Goal: Task Accomplishment & Management: Manage account settings

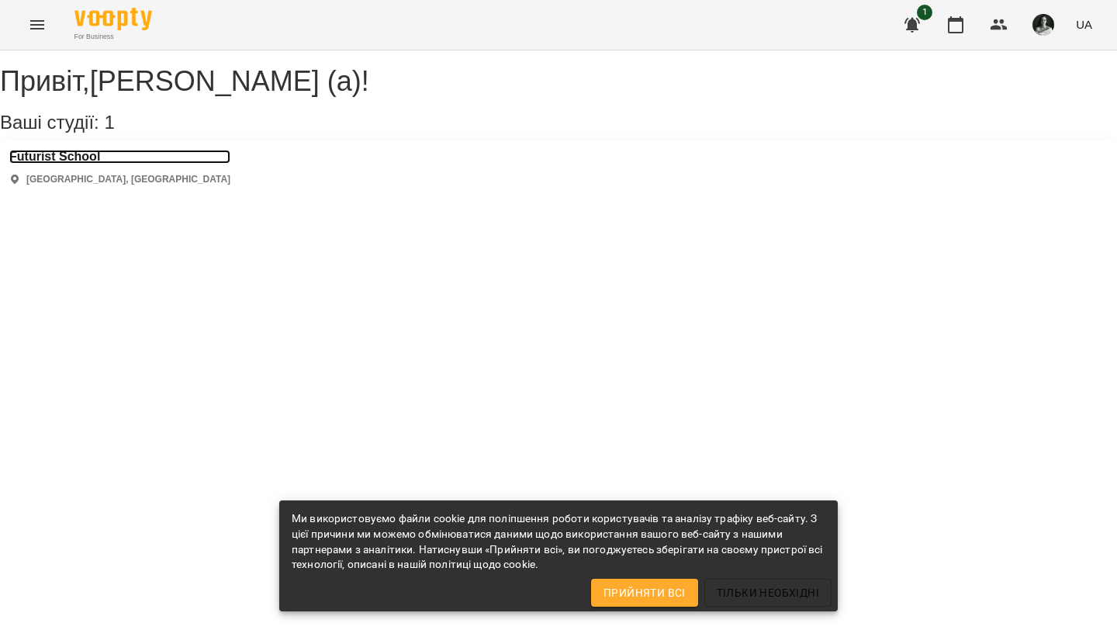
click at [97, 164] on h3 "Futurist School" at bounding box center [119, 157] width 221 height 14
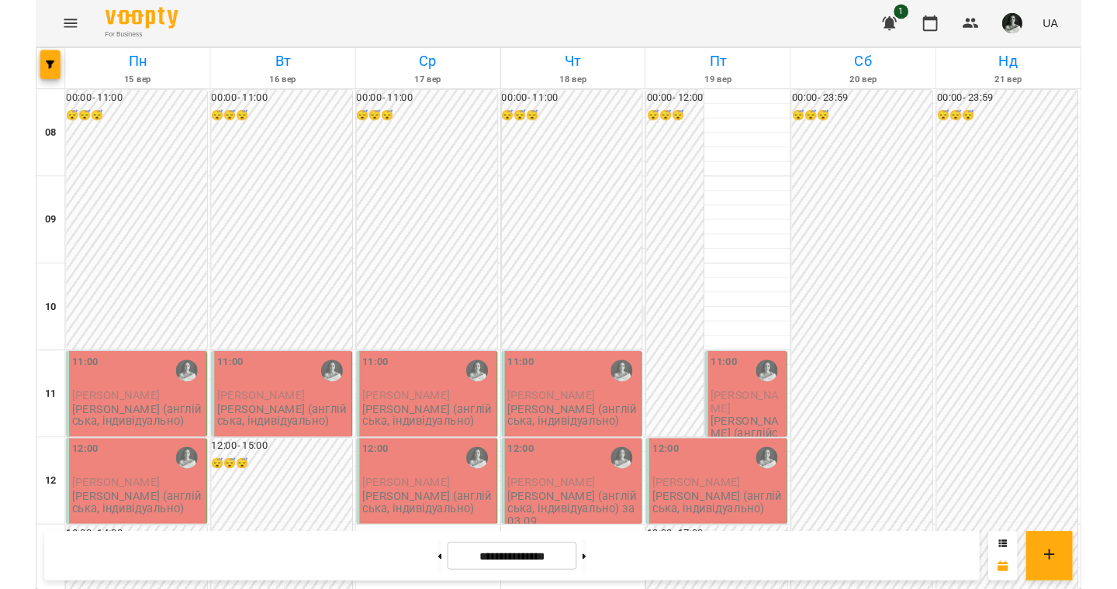
scroll to position [158, 0]
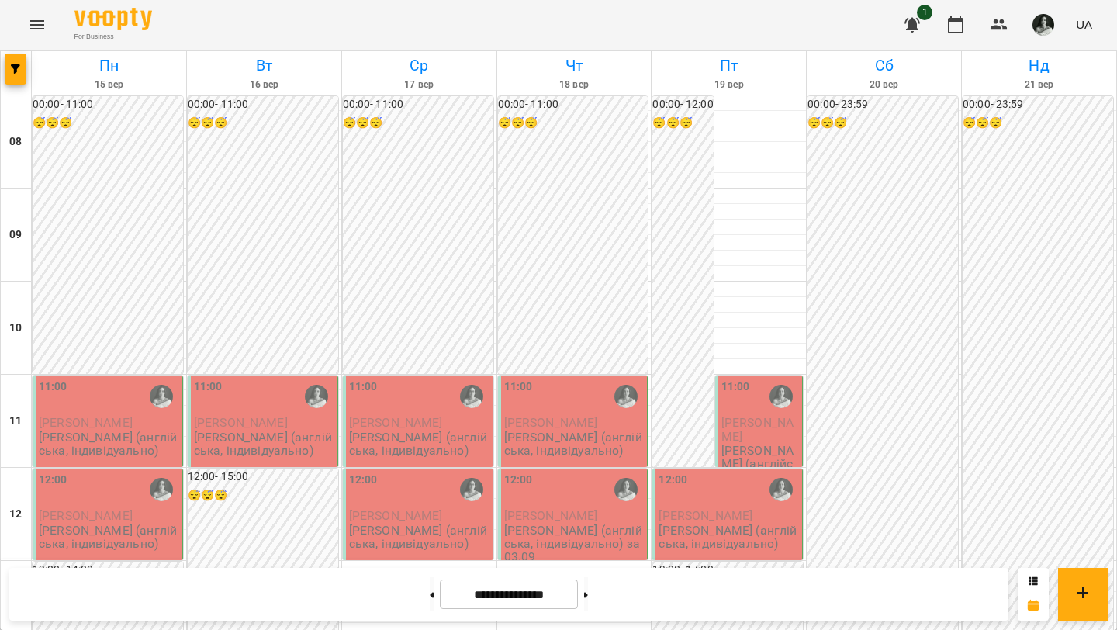
click at [101, 415] on span "[PERSON_NAME]" at bounding box center [86, 422] width 94 height 15
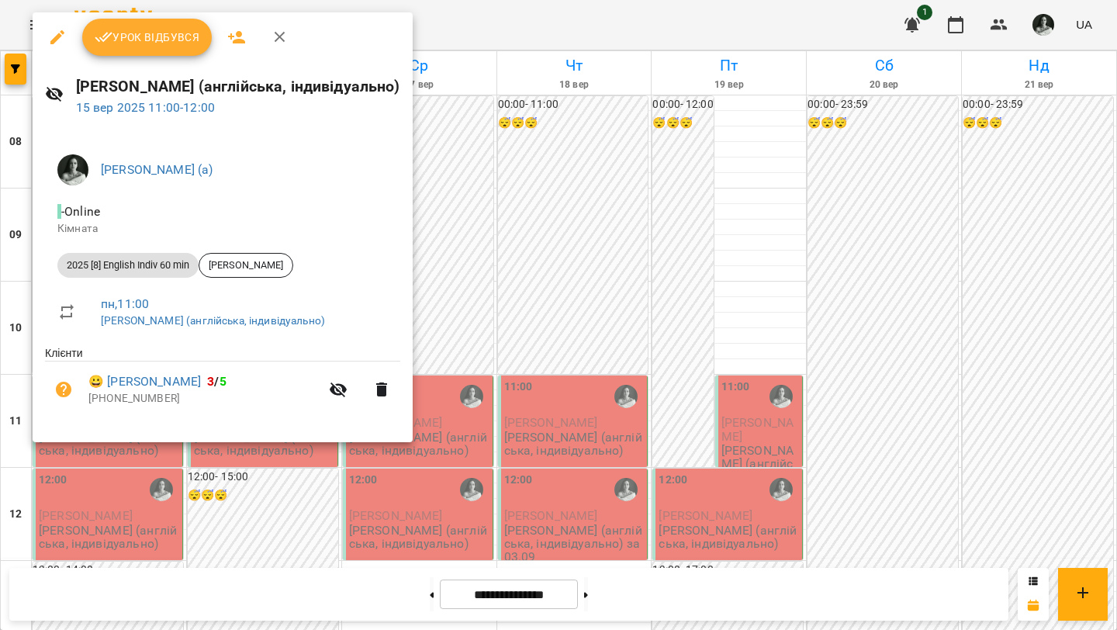
click at [146, 38] on span "Урок відбувся" at bounding box center [147, 37] width 105 height 19
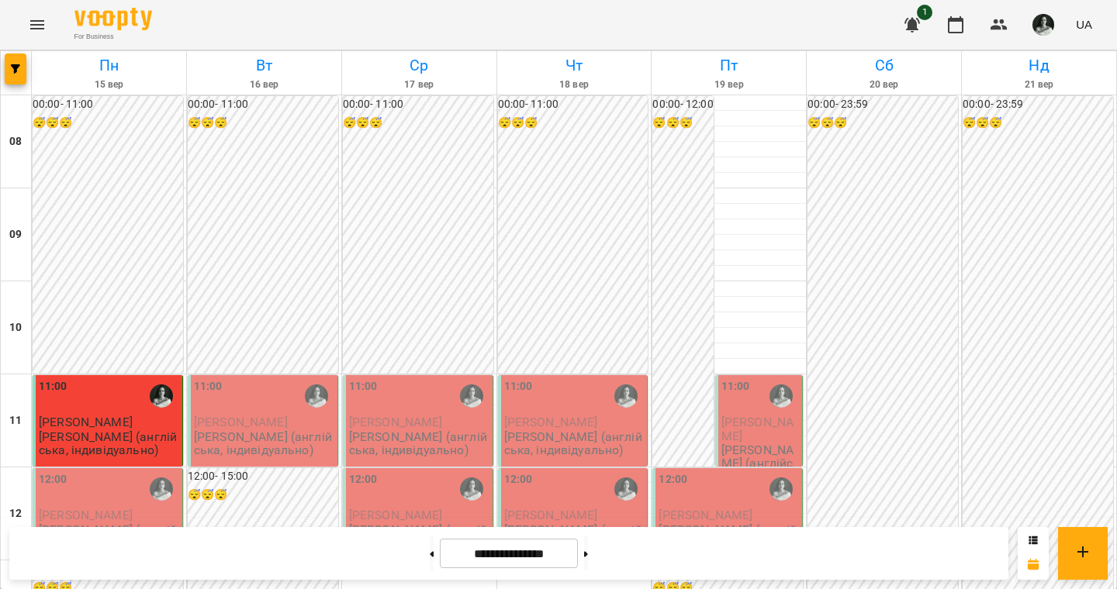
click at [88, 488] on div "12:00" at bounding box center [109, 490] width 140 height 36
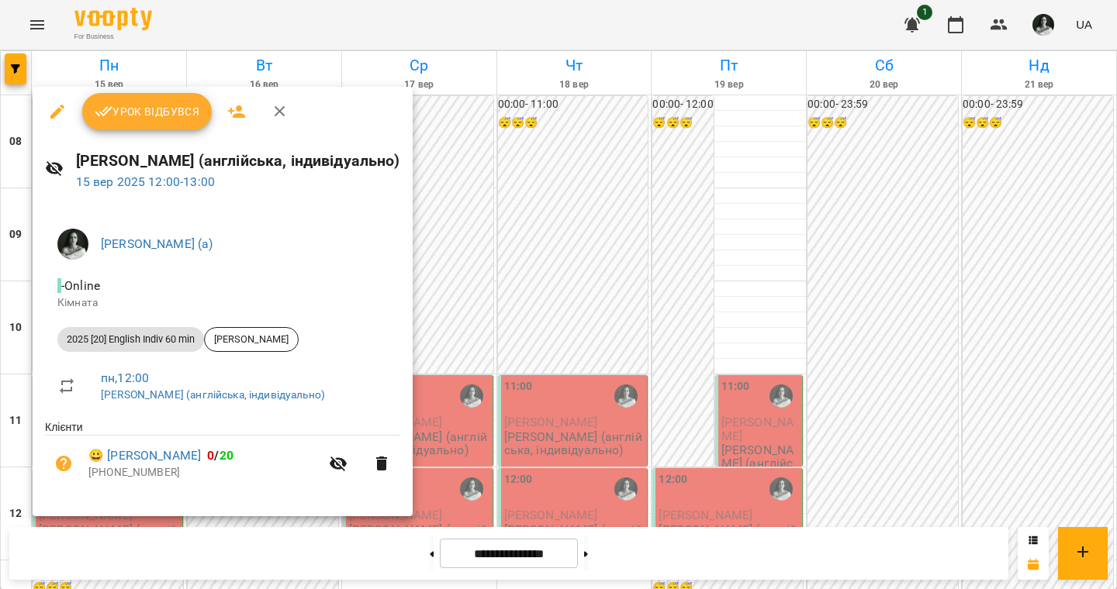
click at [139, 120] on span "Урок відбувся" at bounding box center [147, 111] width 105 height 19
